Goal: Information Seeking & Learning: Learn about a topic

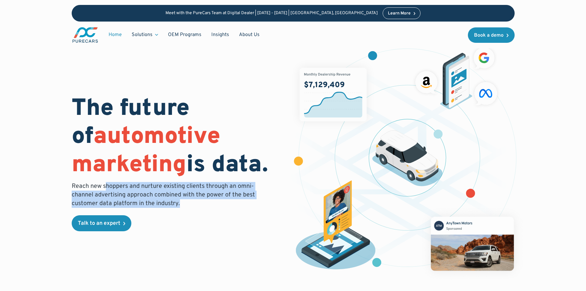
drag, startPoint x: 138, startPoint y: 187, endPoint x: 245, endPoint y: 207, distance: 109.1
click at [245, 207] on p "Reach new shoppers and nurture existing clients through an omni-channel adverti…" at bounding box center [165, 195] width 187 height 26
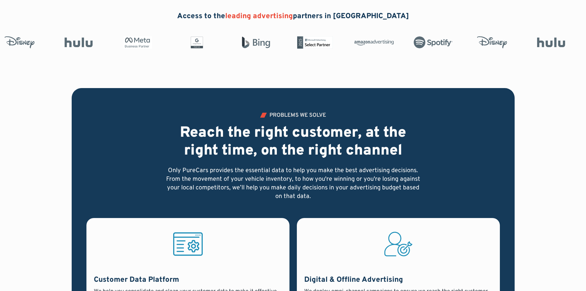
scroll to position [461, 0]
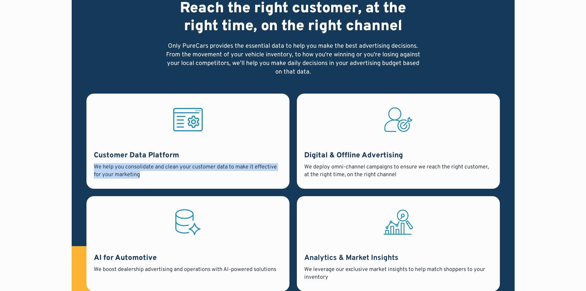
drag, startPoint x: 128, startPoint y: 174, endPoint x: 93, endPoint y: 167, distance: 35.3
click at [93, 167] on div "Customer Data Platform We help you consolidate and clean your customer data to …" at bounding box center [187, 140] width 203 height 95
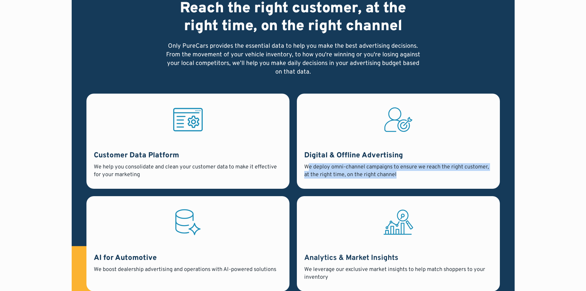
drag, startPoint x: 309, startPoint y: 167, endPoint x: 422, endPoint y: 170, distance: 113.2
click at [402, 175] on div "We deploy omni-channel campaigns to ensure we reach the right customer, at the …" at bounding box center [398, 170] width 188 height 15
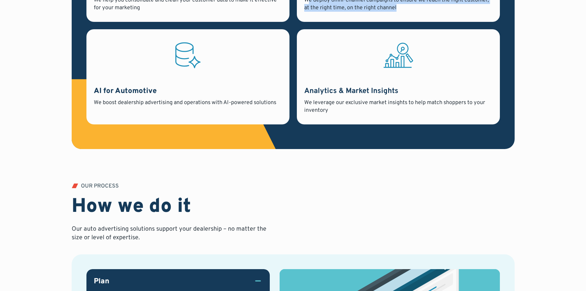
scroll to position [646, 0]
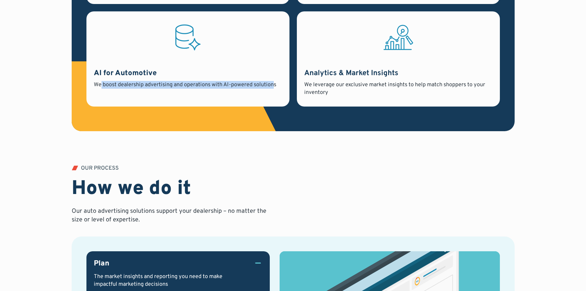
drag, startPoint x: 102, startPoint y: 86, endPoint x: 303, endPoint y: 83, distance: 201.4
click at [273, 84] on div "We boost dealership advertising and operations with AI-powered solutions" at bounding box center [188, 85] width 188 height 8
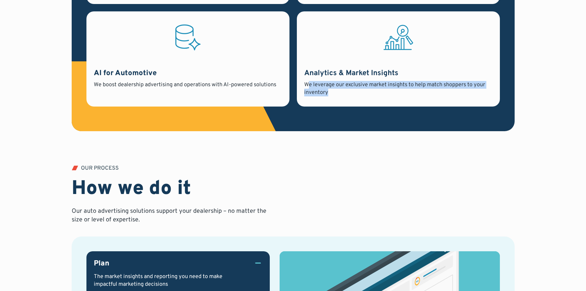
drag, startPoint x: 307, startPoint y: 83, endPoint x: 438, endPoint y: 93, distance: 131.9
click at [349, 94] on div "We leverage our exclusive market insights to help match shoppers to your invent…" at bounding box center [398, 88] width 188 height 15
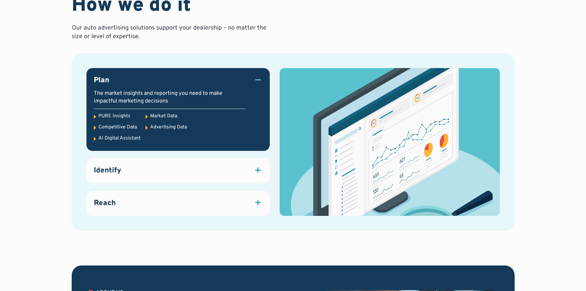
scroll to position [830, 0]
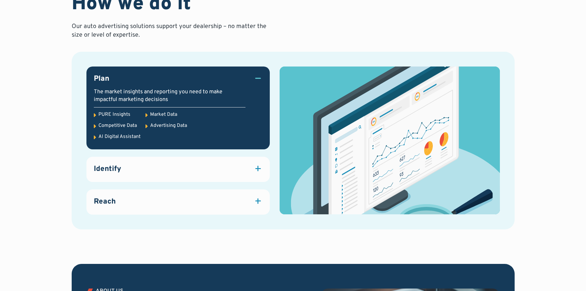
click at [195, 155] on div "Plan The market insights and reporting you need to make impactful marketing dec…" at bounding box center [177, 140] width 183 height 148
click at [194, 164] on div "Identify" at bounding box center [178, 169] width 168 height 10
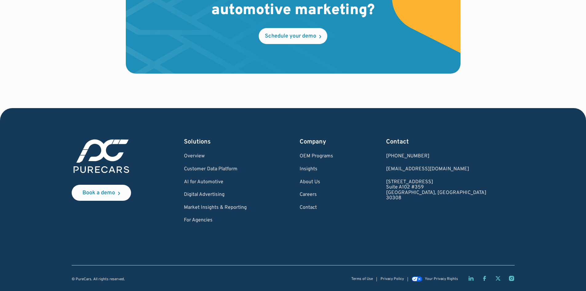
scroll to position [1859, 0]
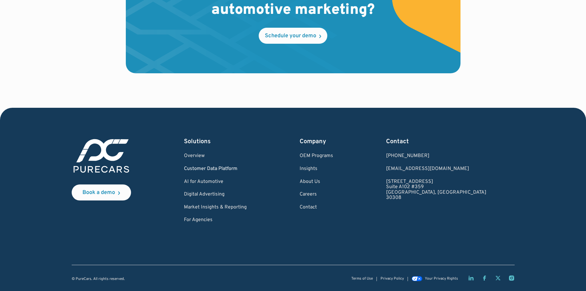
click at [222, 168] on link "Customer Data Platform" at bounding box center [215, 169] width 63 height 6
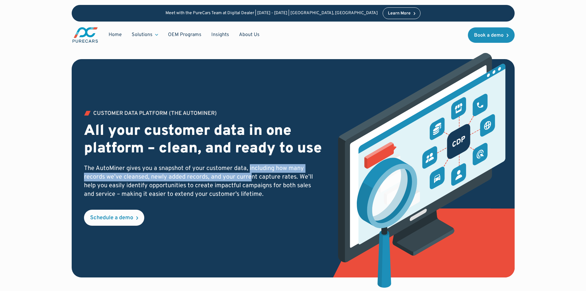
drag, startPoint x: 249, startPoint y: 176, endPoint x: 250, endPoint y: 187, distance: 10.2
click at [250, 187] on p "The AutoMiner gives you a snapshot of your customer data, including how many re…" at bounding box center [203, 181] width 238 height 34
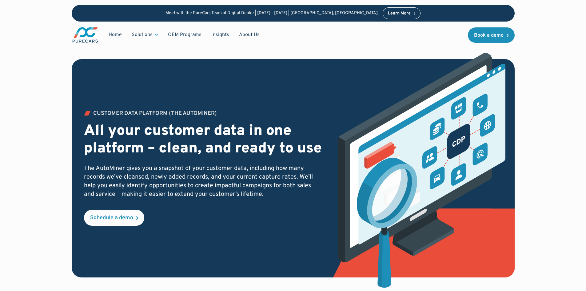
click at [250, 198] on p "The AutoMiner gives you a snapshot of your customer data, including how many re…" at bounding box center [203, 181] width 238 height 34
